Goal: Find specific page/section: Find specific page/section

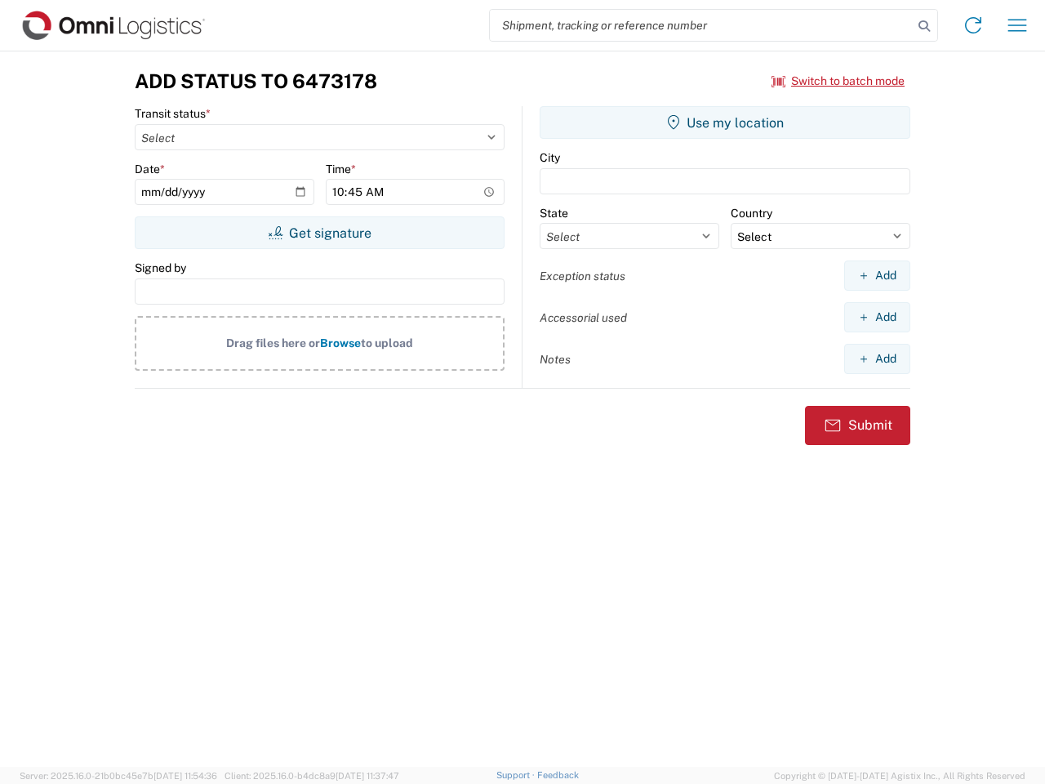
click at [701, 25] on input "search" at bounding box center [701, 25] width 423 height 31
click at [924, 26] on icon at bounding box center [924, 26] width 23 height 23
click at [973, 25] on icon at bounding box center [973, 25] width 26 height 26
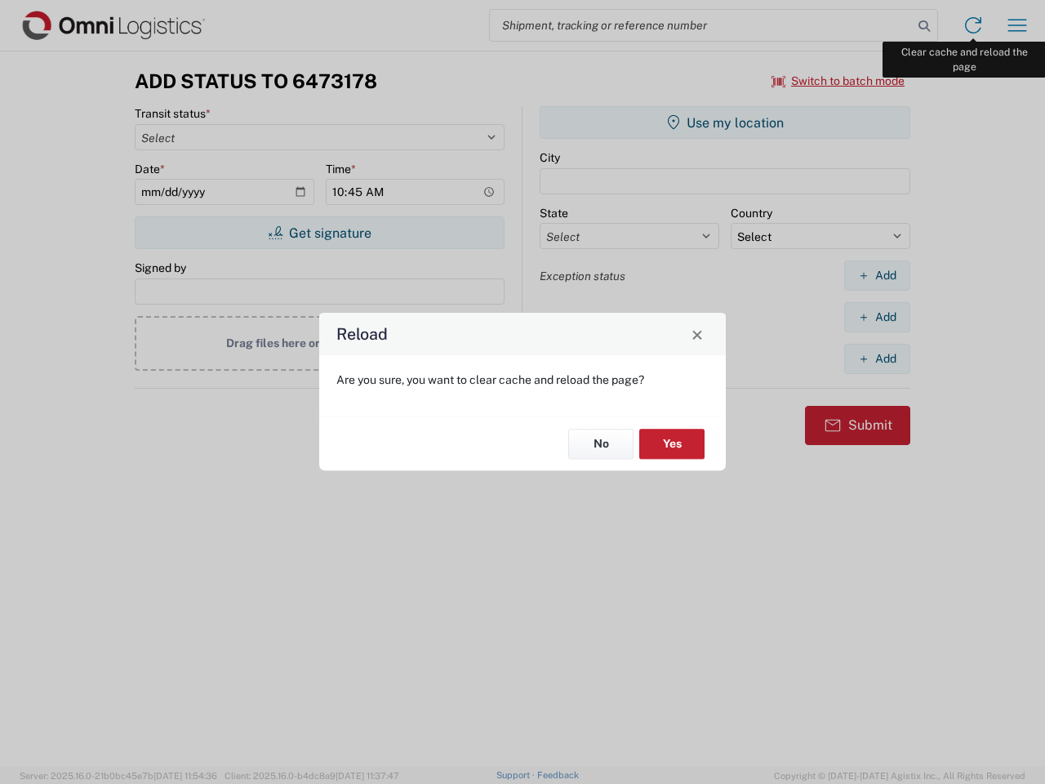
click at [1017, 25] on div "Reload Are you sure, you want to clear cache and reload the page? No Yes" at bounding box center [522, 392] width 1045 height 784
click at [839, 81] on div "Reload Are you sure, you want to clear cache and reload the page? No Yes" at bounding box center [522, 392] width 1045 height 784
click at [319, 233] on div "Reload Are you sure, you want to clear cache and reload the page? No Yes" at bounding box center [522, 392] width 1045 height 784
click at [725, 122] on div "Reload Are you sure, you want to clear cache and reload the page? No Yes" at bounding box center [522, 392] width 1045 height 784
click at [877, 275] on div "Reload Are you sure, you want to clear cache and reload the page? No Yes" at bounding box center [522, 392] width 1045 height 784
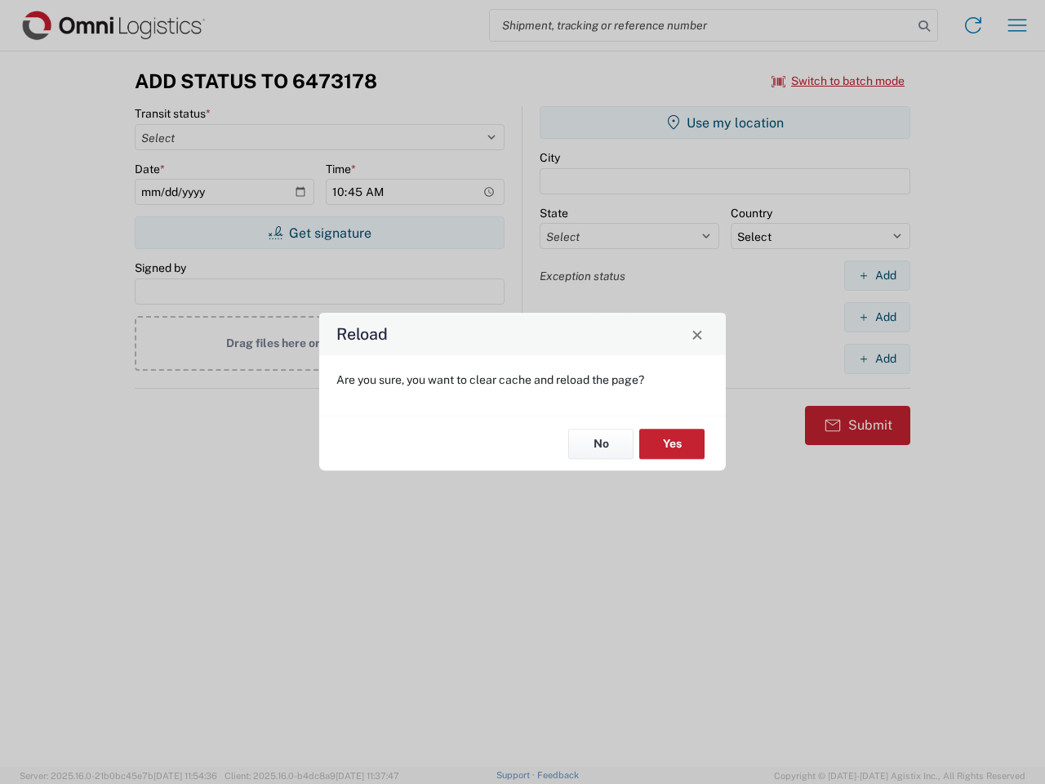
click at [877, 317] on div "Reload Are you sure, you want to clear cache and reload the page? No Yes" at bounding box center [522, 392] width 1045 height 784
click at [877, 358] on div "Reload Are you sure, you want to clear cache and reload the page? No Yes" at bounding box center [522, 392] width 1045 height 784
